Goal: Transaction & Acquisition: Obtain resource

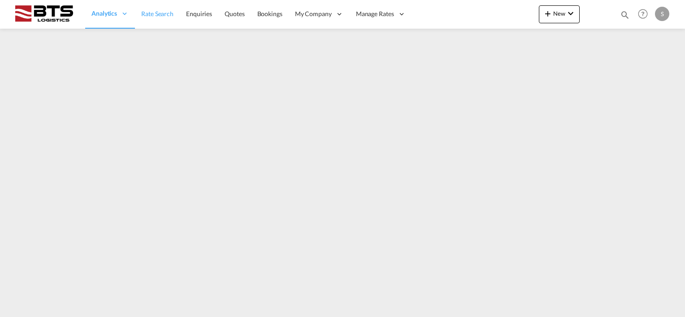
click at [154, 15] on span "Rate Search" at bounding box center [157, 14] width 32 height 8
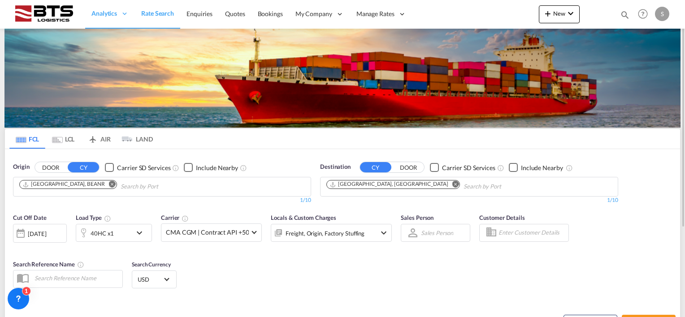
click at [109, 183] on md-icon "Remove" at bounding box center [112, 184] width 7 height 7
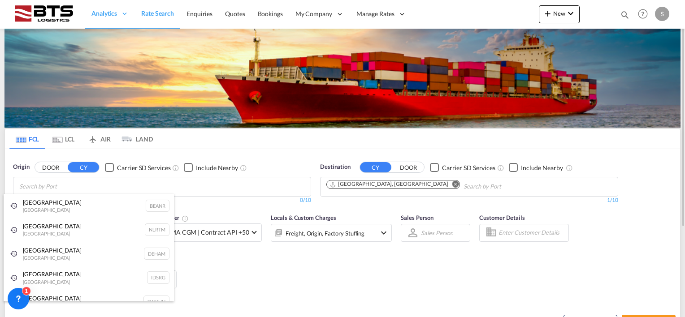
drag, startPoint x: 47, startPoint y: 228, endPoint x: 382, endPoint y: 182, distance: 338.7
click at [49, 227] on div "[GEOGRAPHIC_DATA] [GEOGRAPHIC_DATA] NLRTM" at bounding box center [89, 230] width 170 height 24
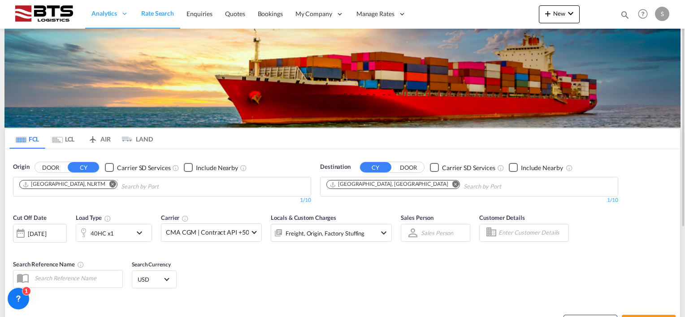
drag, startPoint x: 389, startPoint y: 183, endPoint x: 372, endPoint y: 183, distance: 17.5
click at [452, 182] on md-icon "Remove" at bounding box center [455, 184] width 7 height 7
click at [346, 185] on body "Analytics Reports Dashboard Rate Search Enquiries Quotes Bookings" at bounding box center [342, 158] width 685 height 317
click at [376, 186] on body "Analytics Reports Dashboard Rate Search Enquiries Quotes Bookings" at bounding box center [342, 158] width 685 height 317
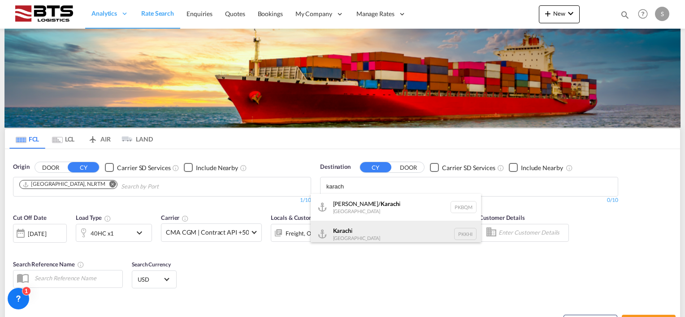
type input "karach"
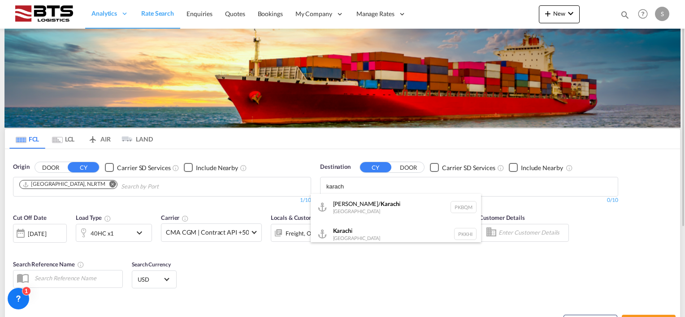
drag, startPoint x: 342, startPoint y: 234, endPoint x: 342, endPoint y: 205, distance: 28.7
click at [342, 234] on div "Karach i [GEOGRAPHIC_DATA] PKKHI" at bounding box center [395, 234] width 170 height 27
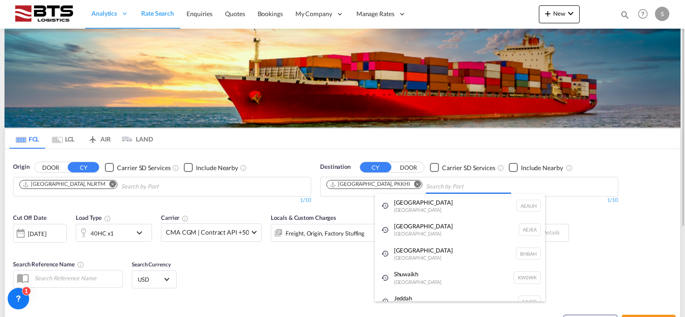
click at [400, 185] on body "Analytics Reports Dashboard Rate Search Enquiries Quotes Bookings" at bounding box center [342, 158] width 685 height 317
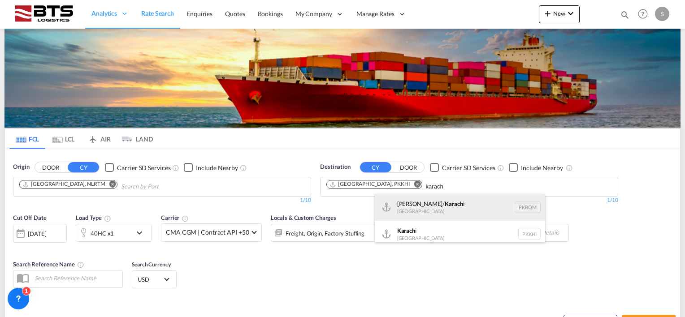
type input "karach"
click at [418, 200] on div "[PERSON_NAME]/ Karach i [GEOGRAPHIC_DATA] PKBQM" at bounding box center [460, 207] width 170 height 27
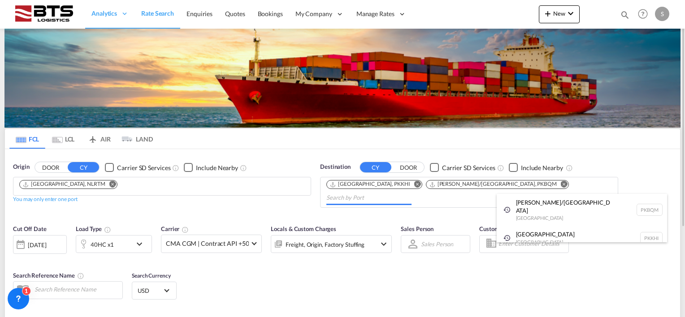
drag, startPoint x: 258, startPoint y: 280, endPoint x: 242, endPoint y: 272, distance: 17.4
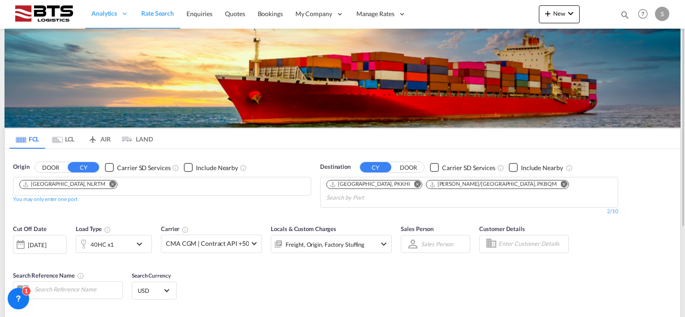
click at [140, 239] on md-icon "icon-chevron-down" at bounding box center [141, 244] width 15 height 11
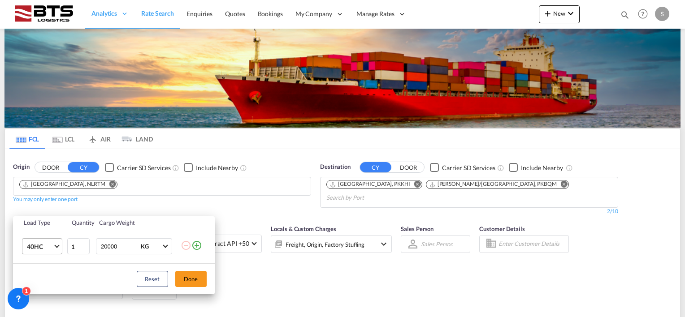
click at [59, 247] on md-select-value "40HC" at bounding box center [44, 246] width 36 height 15
click at [39, 206] on div "20GP" at bounding box center [34, 203] width 16 height 9
click at [188, 281] on button "Done" at bounding box center [190, 279] width 31 height 16
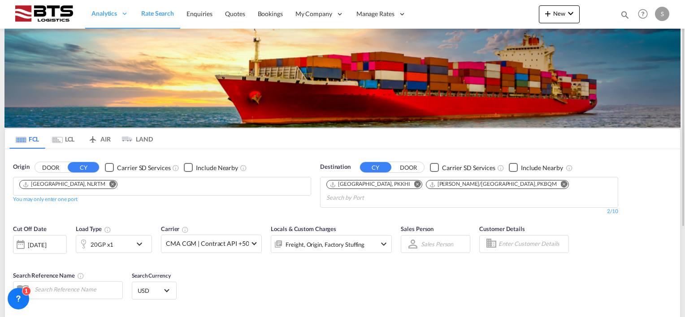
drag, startPoint x: 296, startPoint y: 256, endPoint x: 335, endPoint y: 259, distance: 39.0
click at [297, 256] on div "Cut Off Date [DATE] [DATE] Load Type 20GP x1 Carrier CMA CGM | Contract API +50…" at bounding box center [342, 263] width 675 height 87
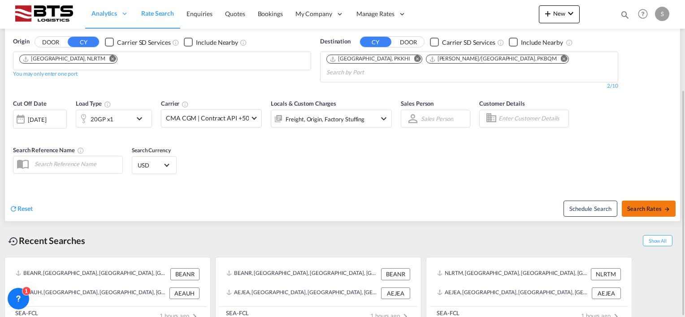
click at [646, 201] on button "Search Rates" at bounding box center [648, 209] width 54 height 16
type input "NLRTM to PKKHI,PKBQM / [DATE]"
